Goal: Information Seeking & Learning: Learn about a topic

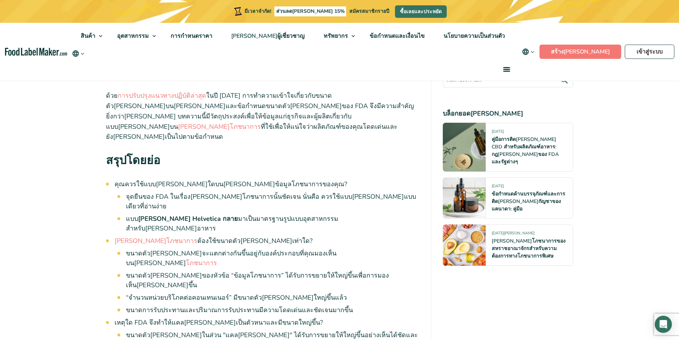
scroll to position [286, 0]
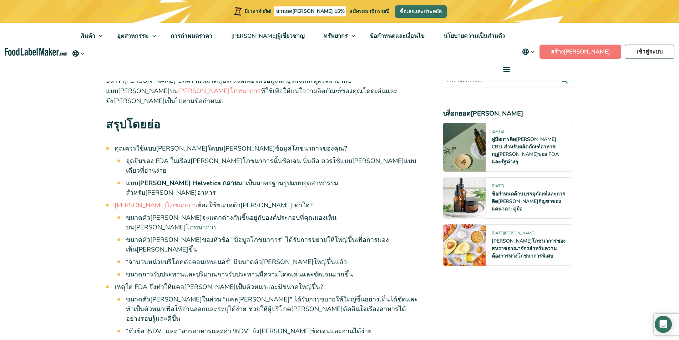
click at [217, 223] on font "โภชนาการ" at bounding box center [201, 227] width 31 height 9
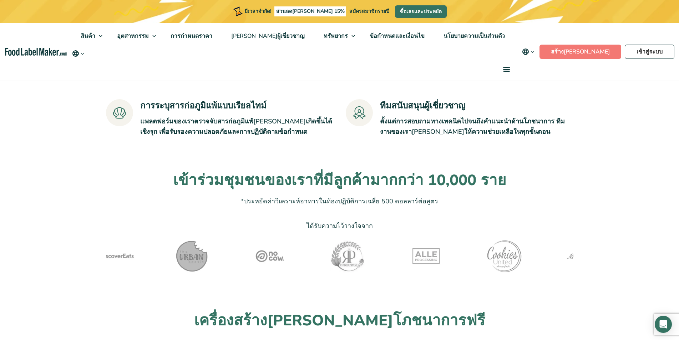
scroll to position [1535, 0]
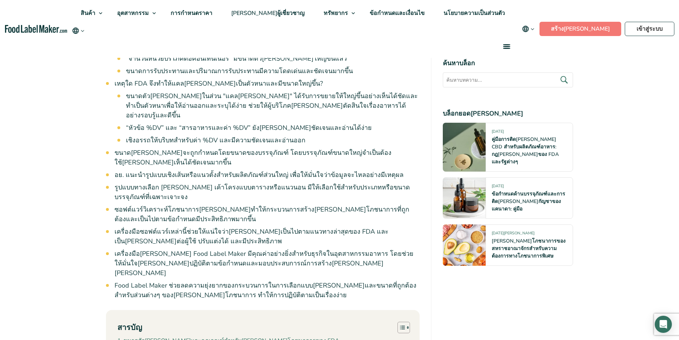
scroll to position [536, 0]
